Goal: Information Seeking & Learning: Check status

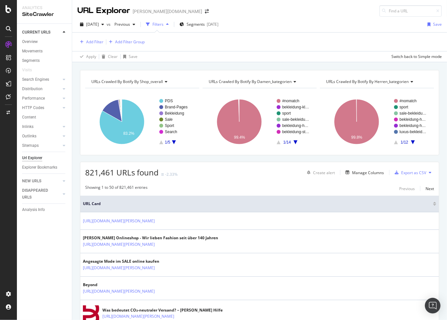
click at [45, 73] on div "Visits" at bounding box center [47, 69] width 50 height 9
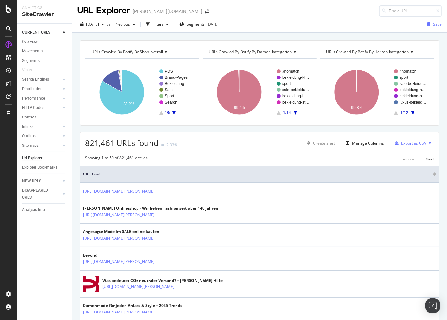
click at [44, 75] on div "Search Engines" at bounding box center [47, 79] width 50 height 9
click at [38, 99] on div "CustomReports" at bounding box center [40, 100] width 32 height 7
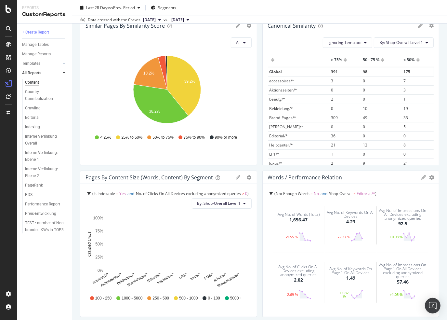
scroll to position [293, 0]
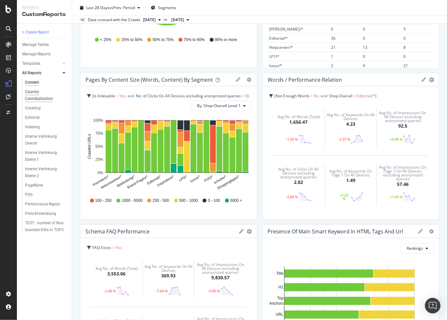
click at [31, 94] on div "Country Cannibalization" at bounding box center [43, 96] width 37 height 14
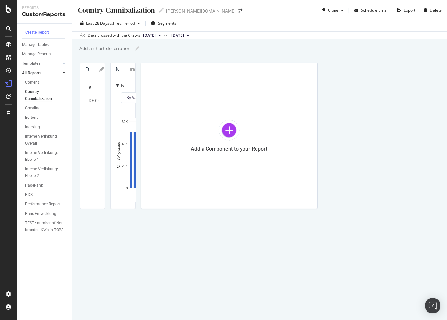
click at [131, 100] on td "DE Cannibalization in AT/|CH" at bounding box center [116, 100] width 60 height 13
drag, startPoint x: 140, startPoint y: 198, endPoint x: 124, endPoint y: 192, distance: 17.4
click at [100, 193] on div "# 20250714 20250721 20250728 20250804 20250811 Trend DE Cannibalization in AT/|…" at bounding box center [93, 142] width 14 height 122
click at [218, 97] on icon at bounding box center [190, 101] width 62 height 10
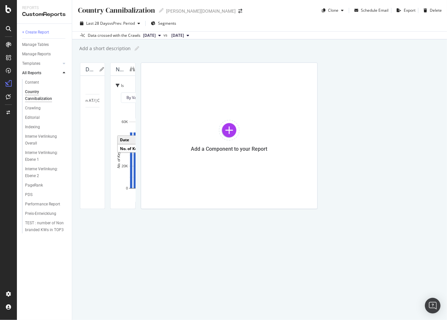
scroll to position [0, 0]
click at [121, 98] on td "DE Cannibalization in AT/|CH" at bounding box center [116, 100] width 60 height 13
click at [104, 70] on icon at bounding box center [102, 69] width 5 height 5
click at [82, 125] on div "Cancel" at bounding box center [76, 122] width 12 height 6
click at [36, 109] on div "Crawling" at bounding box center [33, 108] width 16 height 7
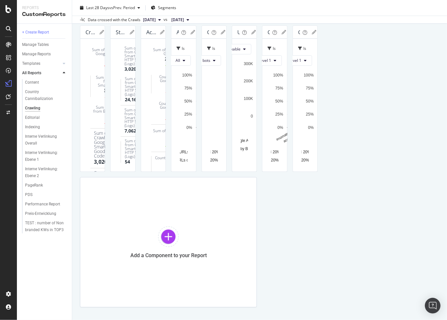
drag, startPoint x: 415, startPoint y: 175, endPoint x: 411, endPoint y: 49, distance: 126.0
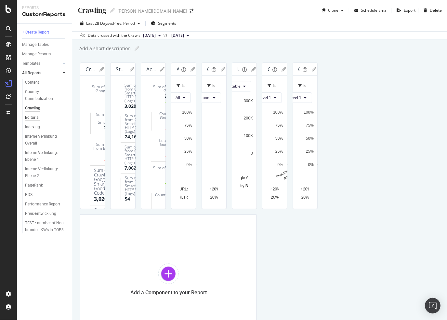
click at [29, 116] on div "Editorial" at bounding box center [32, 117] width 15 height 7
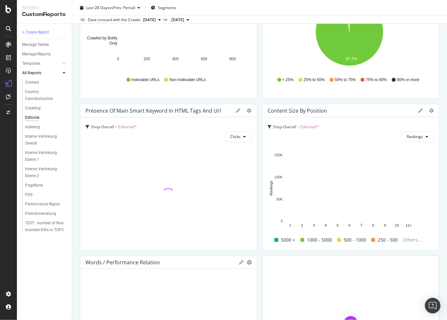
scroll to position [179, 0]
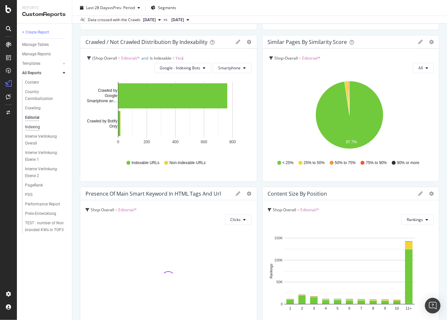
click at [37, 128] on div "Indexing" at bounding box center [32, 127] width 15 height 7
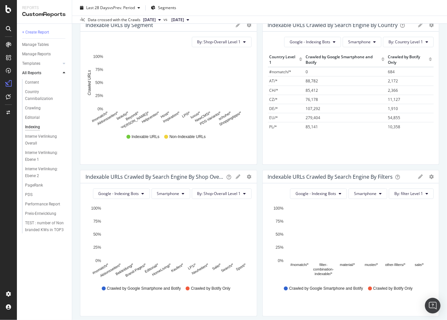
scroll to position [358, 0]
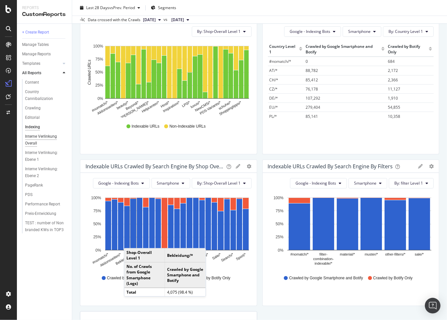
click at [39, 135] on div "Interne Verlinkung Overall" at bounding box center [43, 140] width 37 height 14
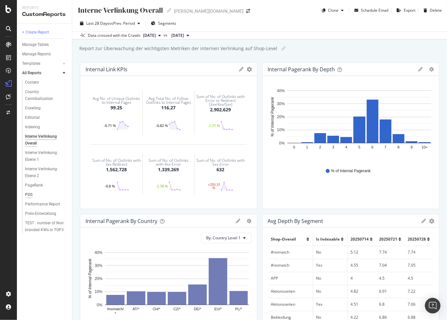
click at [26, 194] on div "PDS" at bounding box center [28, 194] width 7 height 7
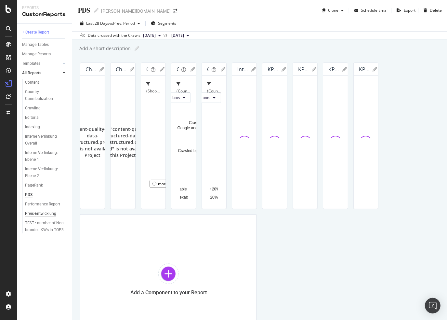
click at [47, 211] on div "Preis-Entwicklung" at bounding box center [40, 213] width 31 height 7
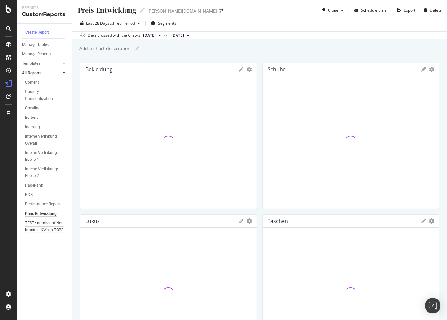
click at [52, 231] on div "TEST : number of Non branded KWs in TOP3" at bounding box center [44, 227] width 39 height 14
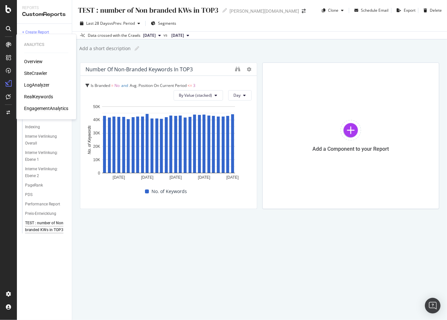
click at [49, 105] on div "EngagementAnalytics" at bounding box center [46, 108] width 44 height 7
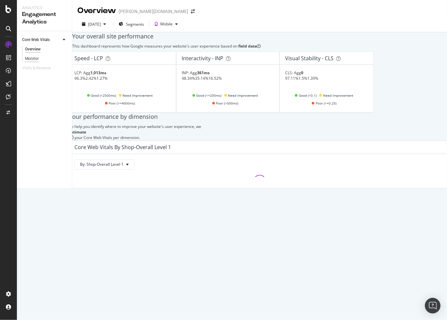
click at [32, 59] on div "Monitor" at bounding box center [32, 58] width 14 height 7
